Goal: Information Seeking & Learning: Learn about a topic

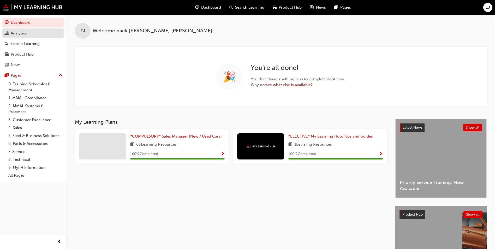
click at [23, 37] on link "Analytics" at bounding box center [33, 33] width 62 height 10
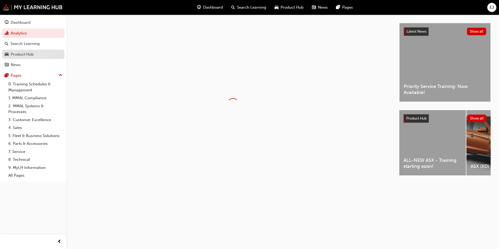
click at [33, 54] on div "Product Hub" at bounding box center [22, 54] width 23 height 6
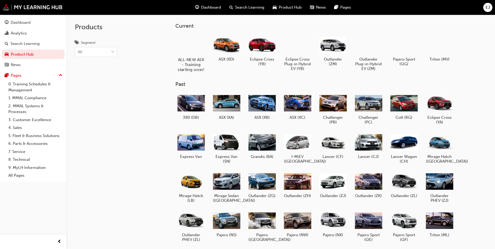
click at [193, 50] on div at bounding box center [191, 44] width 29 height 21
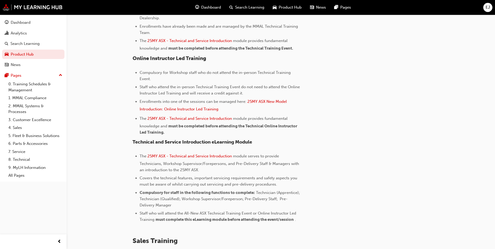
scroll to position [350, 0]
